Goal: Task Accomplishment & Management: Complete application form

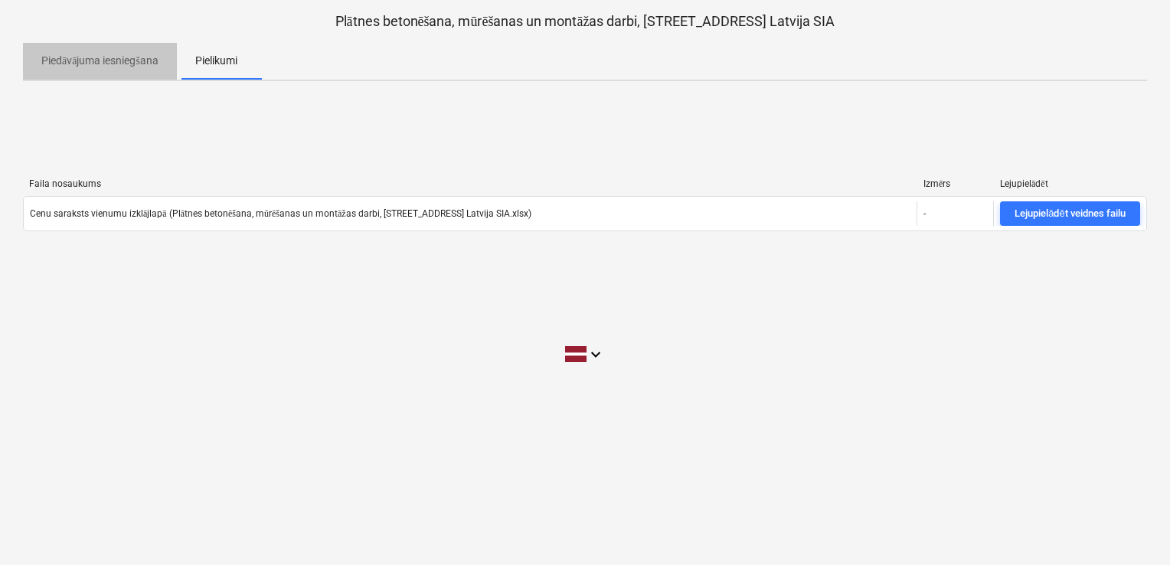
click at [92, 64] on p "Piedāvājuma iesniegšana" at bounding box center [99, 61] width 117 height 16
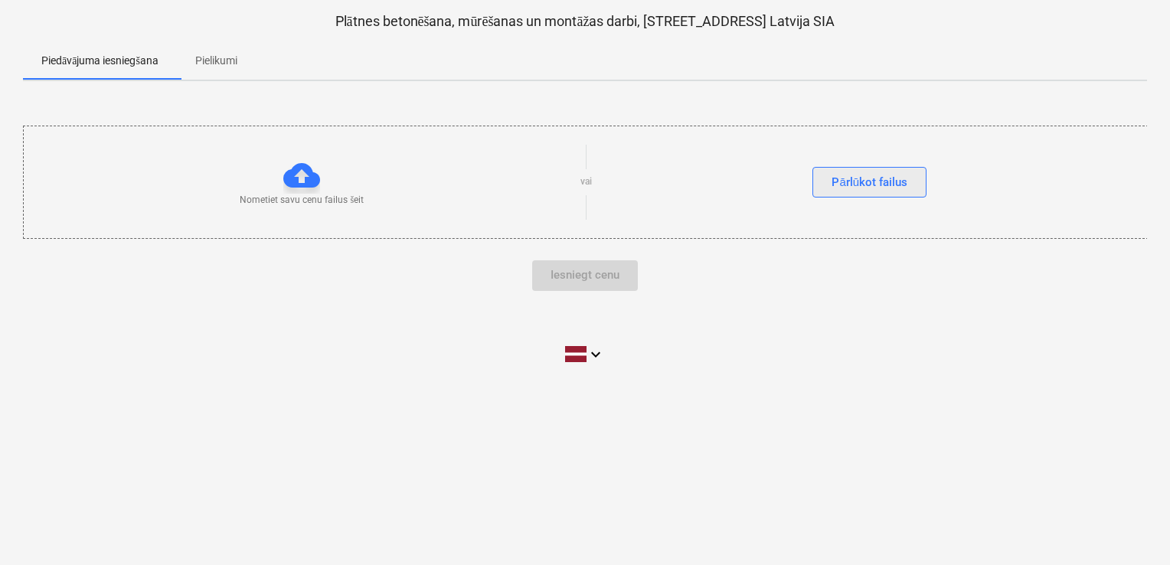
click at [906, 181] on button "Pārlūkot failus" at bounding box center [869, 182] width 114 height 31
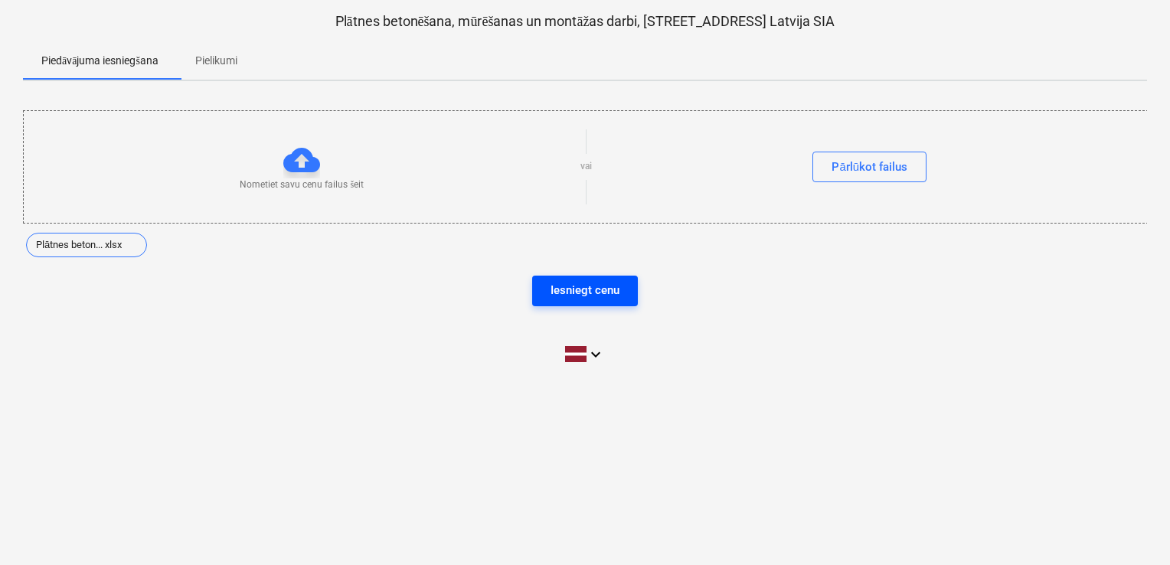
click at [612, 288] on div "Iesniegt cenu" at bounding box center [584, 290] width 69 height 20
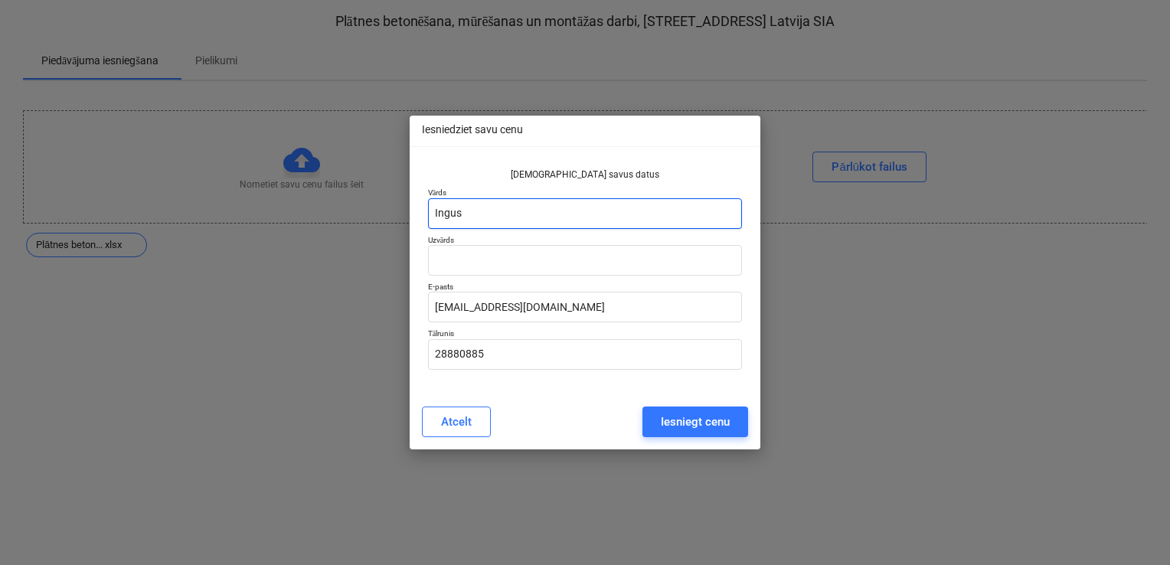
click at [481, 216] on input "Ingus" at bounding box center [585, 213] width 314 height 31
type input "I"
type input "Uldis"
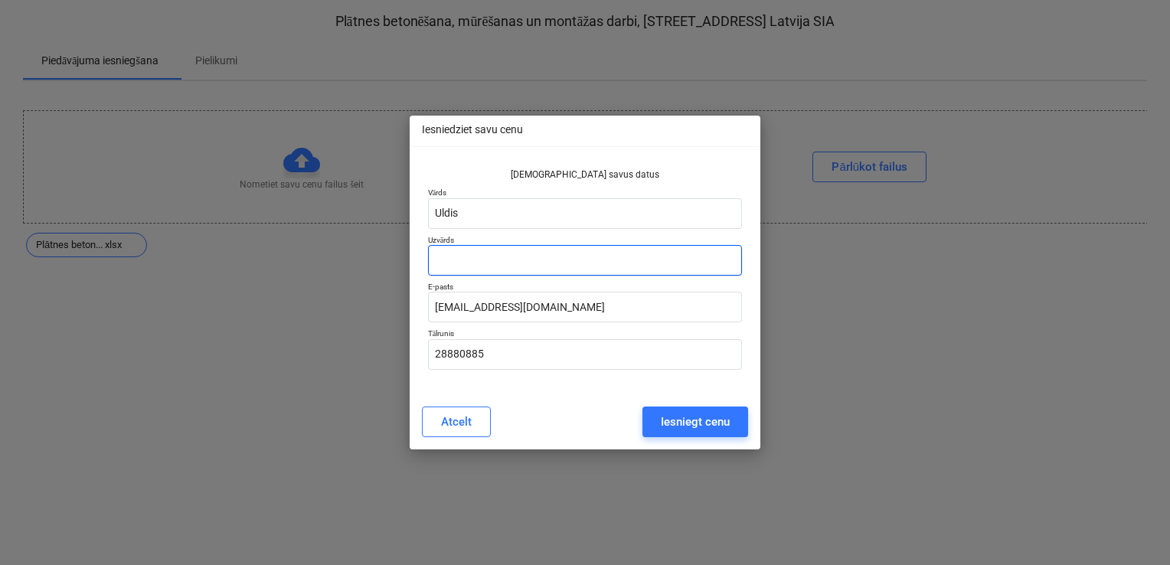
click at [486, 266] on input "text" at bounding box center [585, 260] width 314 height 31
type input "Reinfelds"
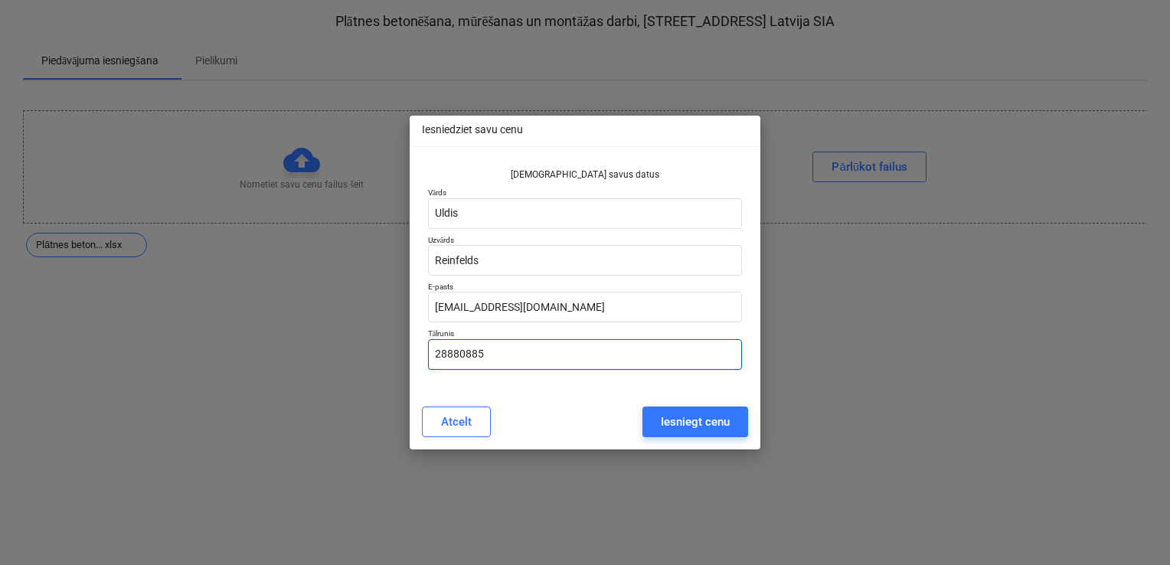
click at [518, 357] on input "28880885" at bounding box center [585, 354] width 314 height 31
type input "2"
type input "29565358"
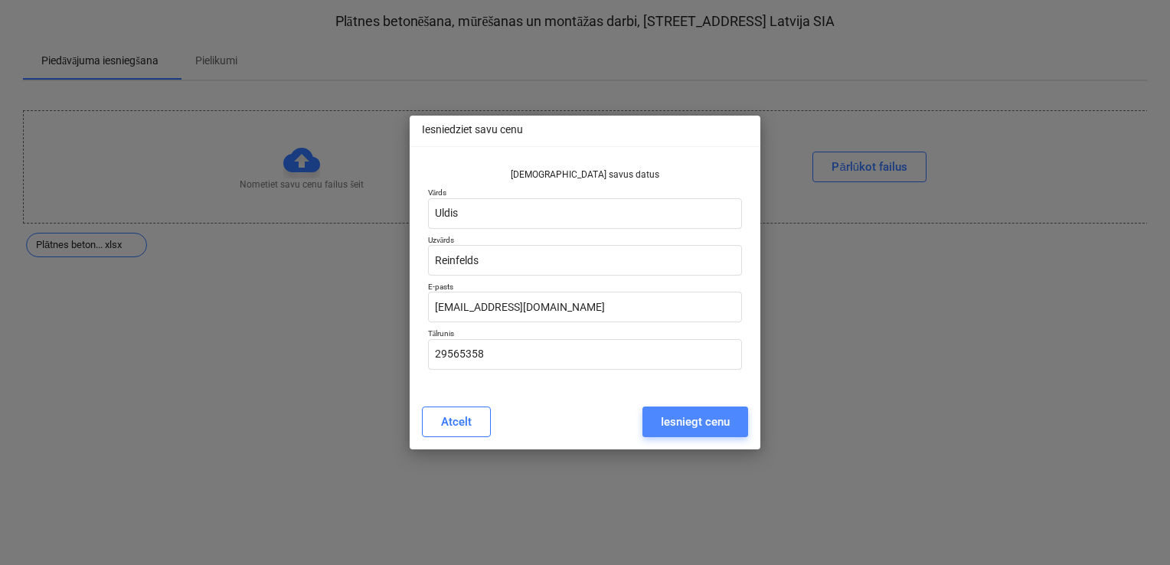
click at [704, 423] on div "Iesniegt cenu" at bounding box center [695, 422] width 69 height 20
